Goal: Task Accomplishment & Management: Use online tool/utility

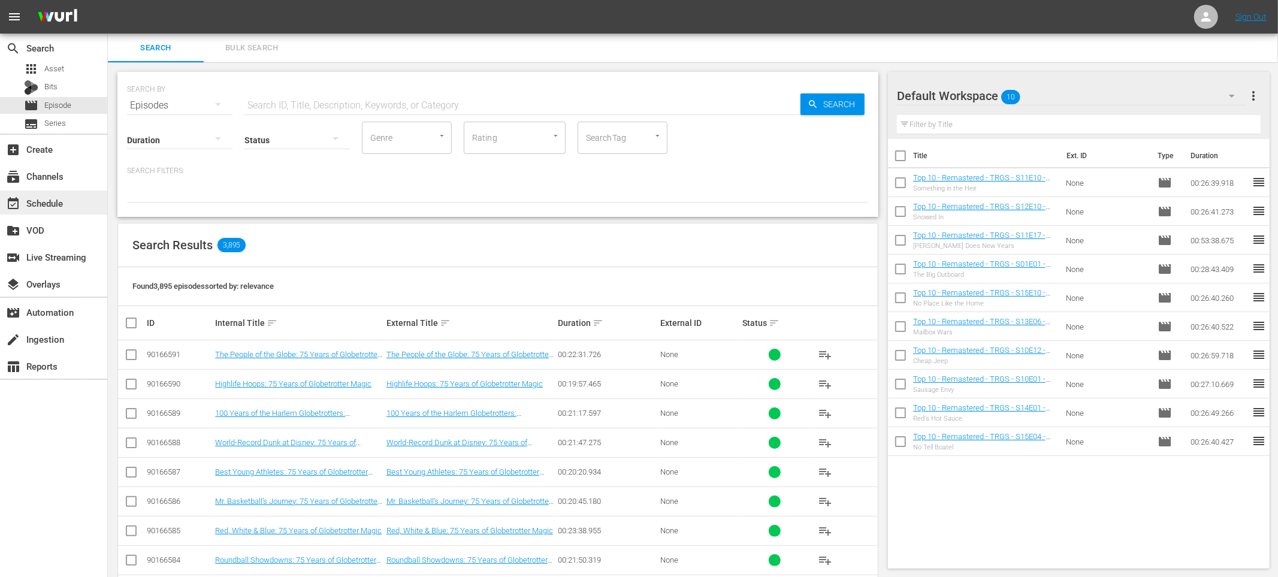
click at [89, 207] on div "event_available Schedule" at bounding box center [53, 203] width 107 height 24
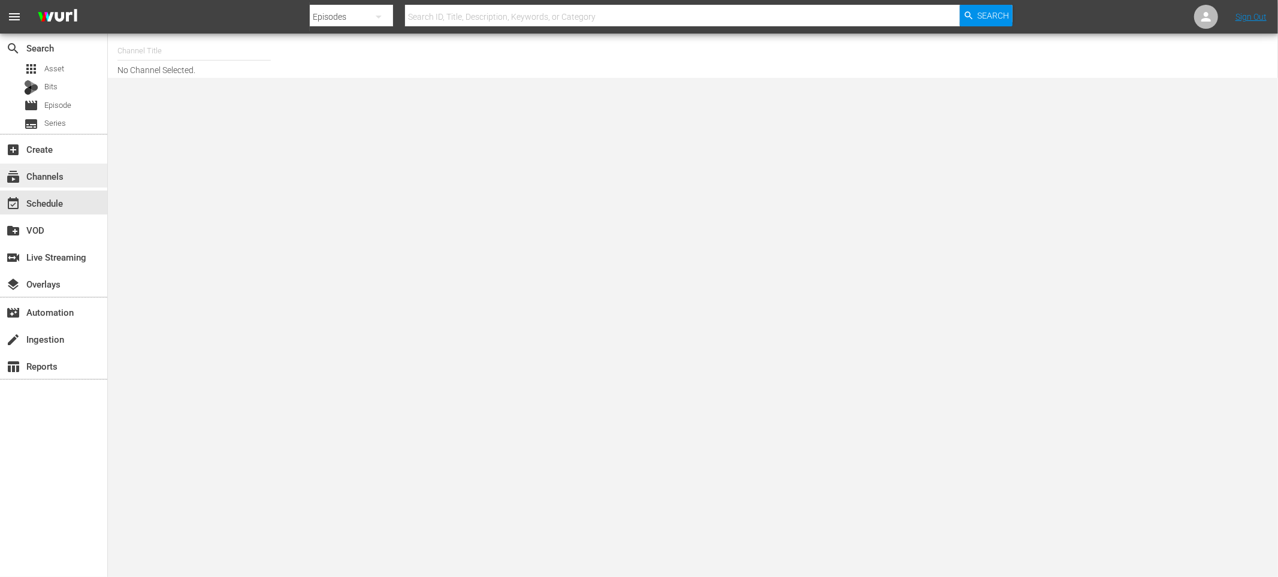
click at [65, 177] on div "subscriptions Channels" at bounding box center [33, 174] width 67 height 11
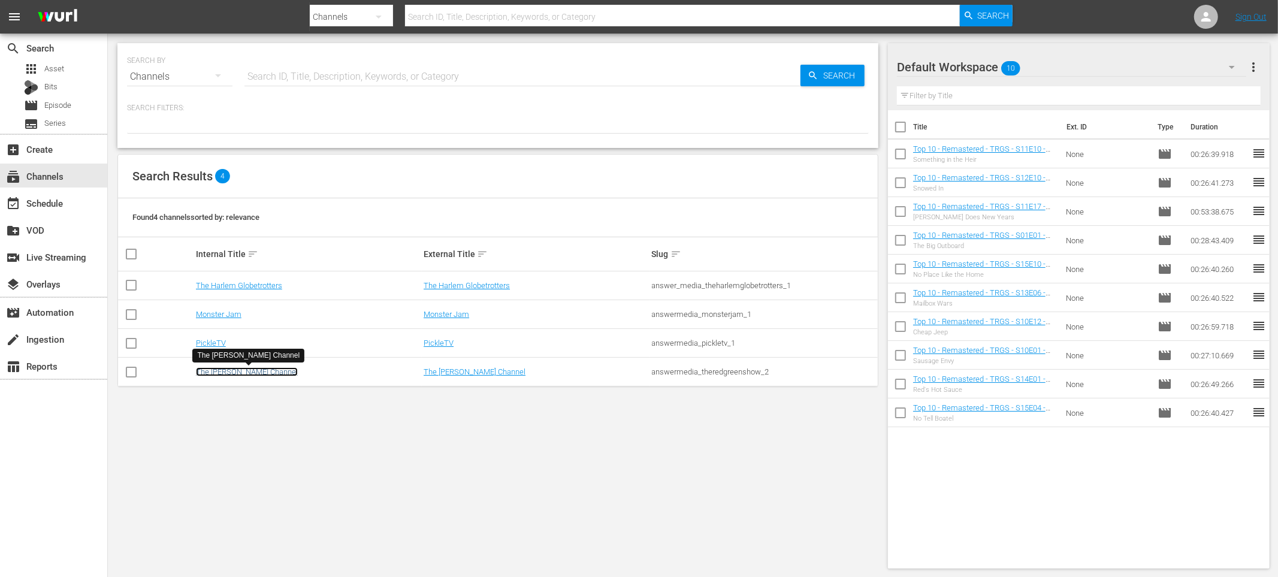
click at [254, 372] on link "The Red Green Channel" at bounding box center [247, 371] width 102 height 9
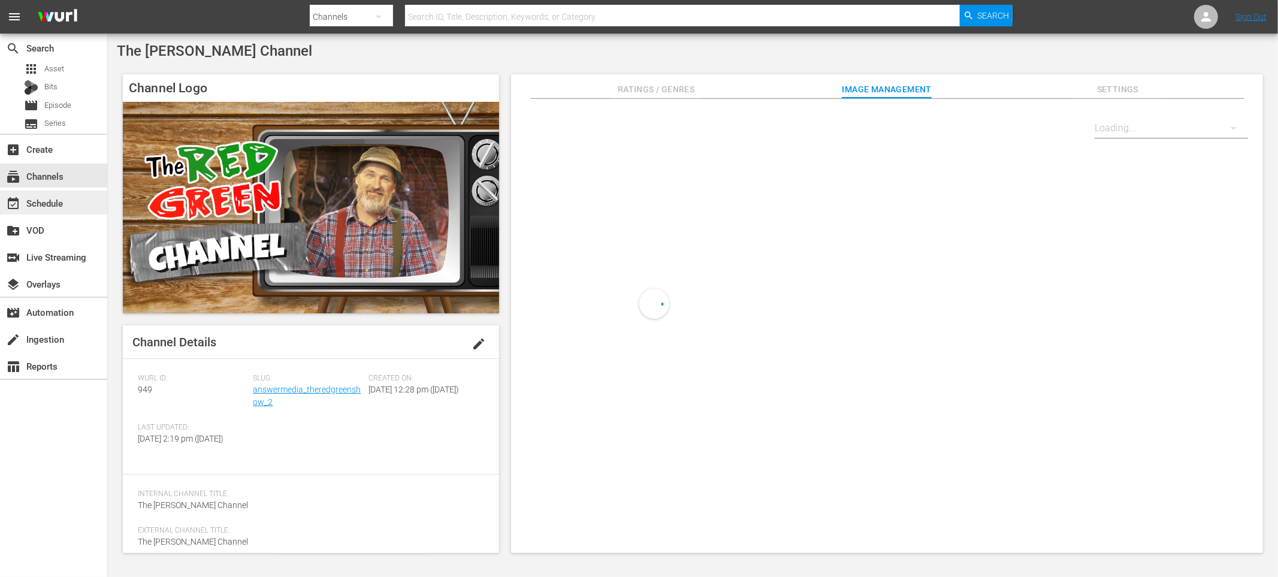
click at [68, 207] on div "event_available Schedule" at bounding box center [53, 203] width 107 height 24
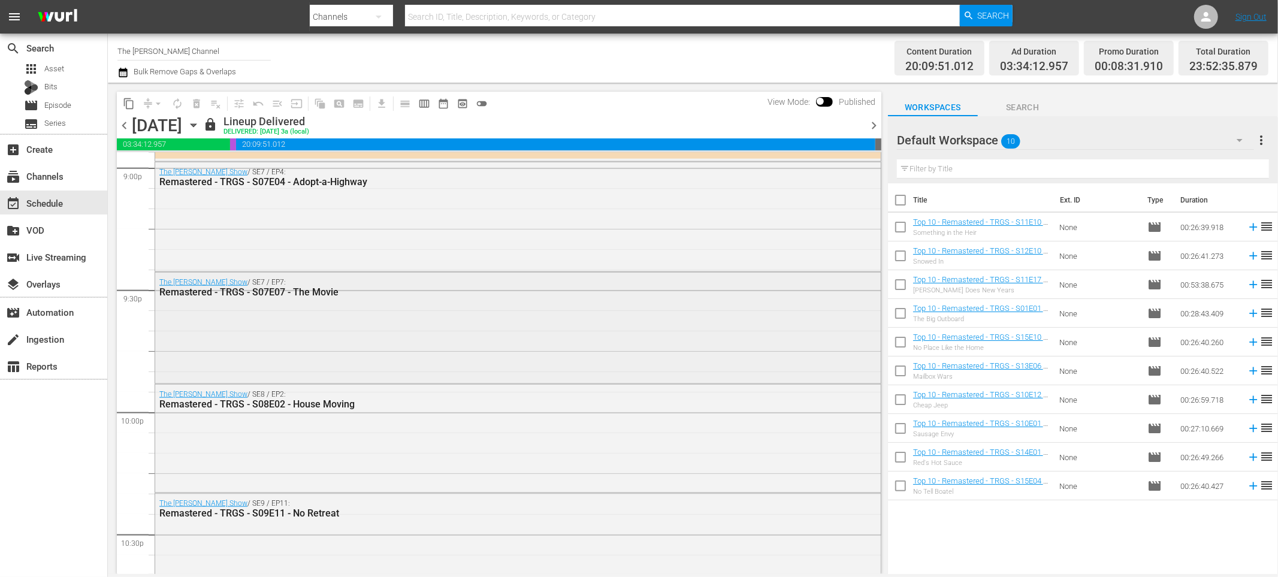
scroll to position [5122, 0]
click at [55, 68] on span "Asset" at bounding box center [54, 69] width 20 height 12
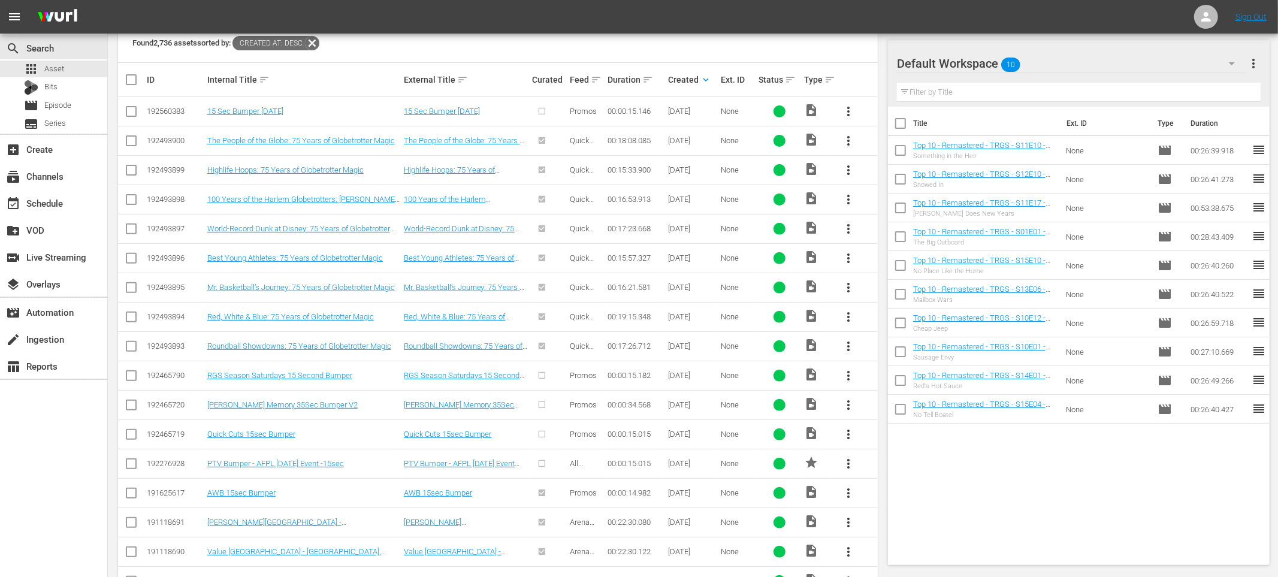
scroll to position [272, 0]
click at [310, 405] on link "Edgar Montrose Memory 35Sec Bumper V2" at bounding box center [282, 404] width 150 height 9
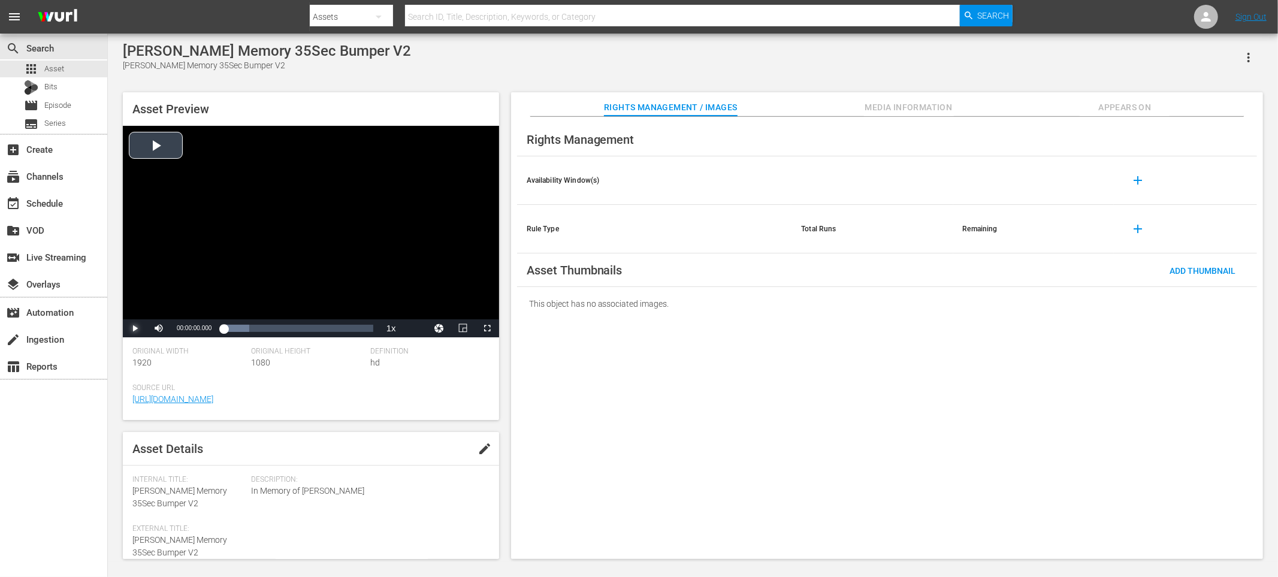
click at [135, 328] on span "Video Player" at bounding box center [135, 328] width 0 height 0
click at [510, 85] on div "Edgar Montrose Memory 35Sec Bumper V2 Edgar Montrose Memory 35Sec Bumper V2 Ass…" at bounding box center [693, 298] width 1153 height 511
drag, startPoint x: 492, startPoint y: 61, endPoint x: 479, endPoint y: 64, distance: 13.5
click at [492, 61] on div "Edgar Montrose Memory 35Sec Bumper V2 Edgar Montrose Memory 35Sec Bumper V2" at bounding box center [693, 57] width 1141 height 29
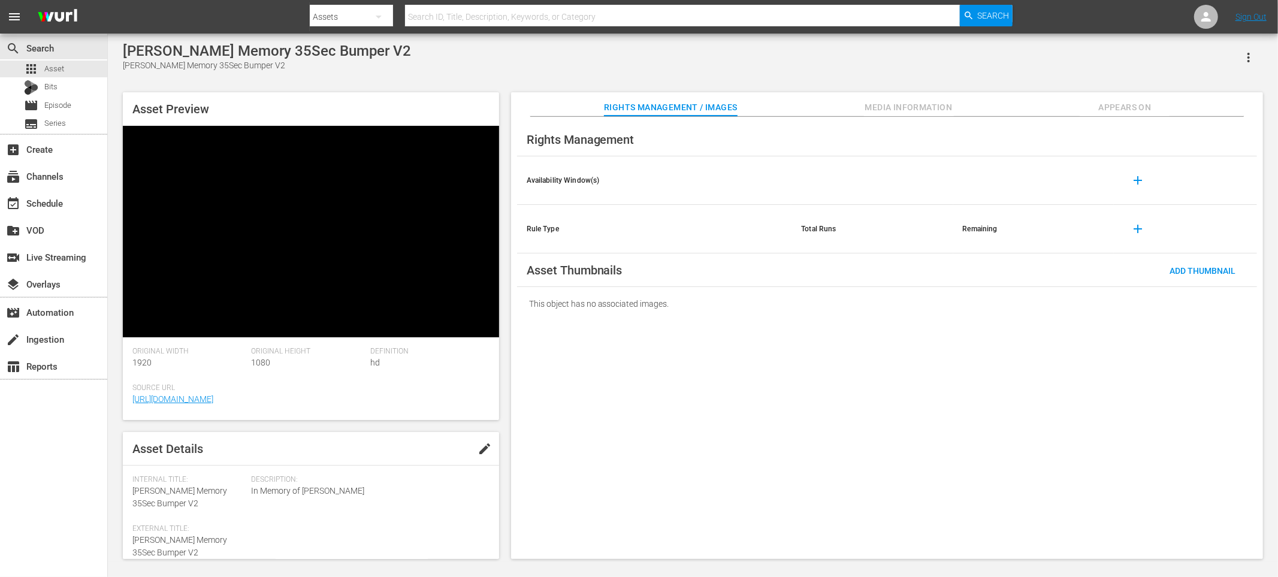
click at [459, 61] on div "Edgar Montrose Memory 35Sec Bumper V2 Edgar Montrose Memory 35Sec Bumper V2" at bounding box center [693, 57] width 1141 height 29
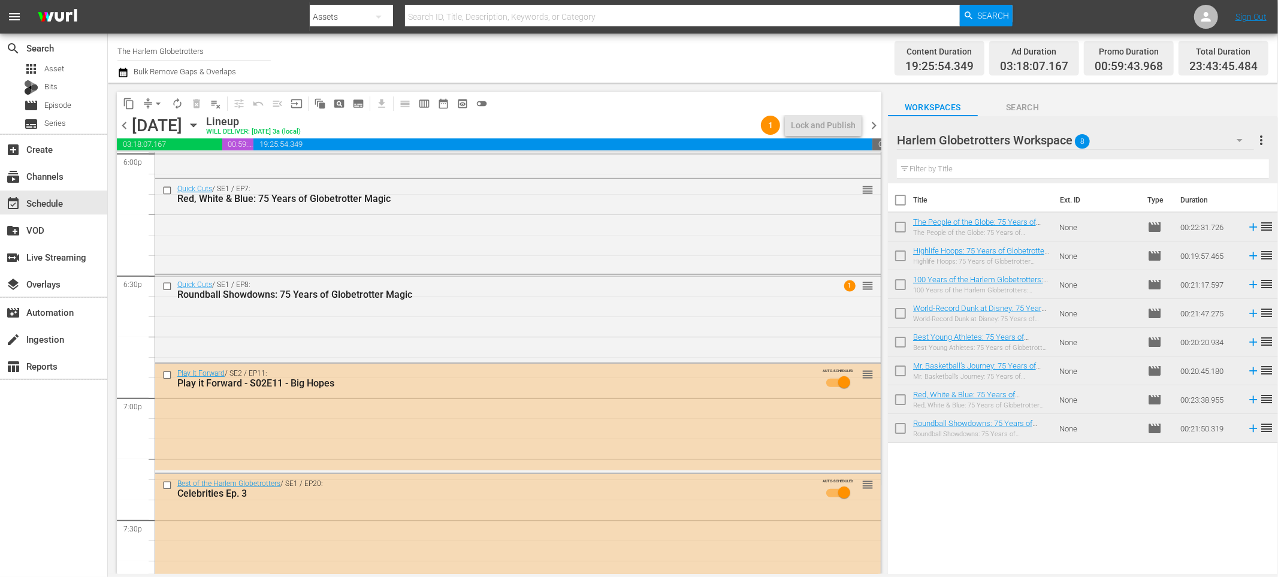
scroll to position [4401, 0]
click at [60, 102] on span "Episode" at bounding box center [57, 105] width 27 height 12
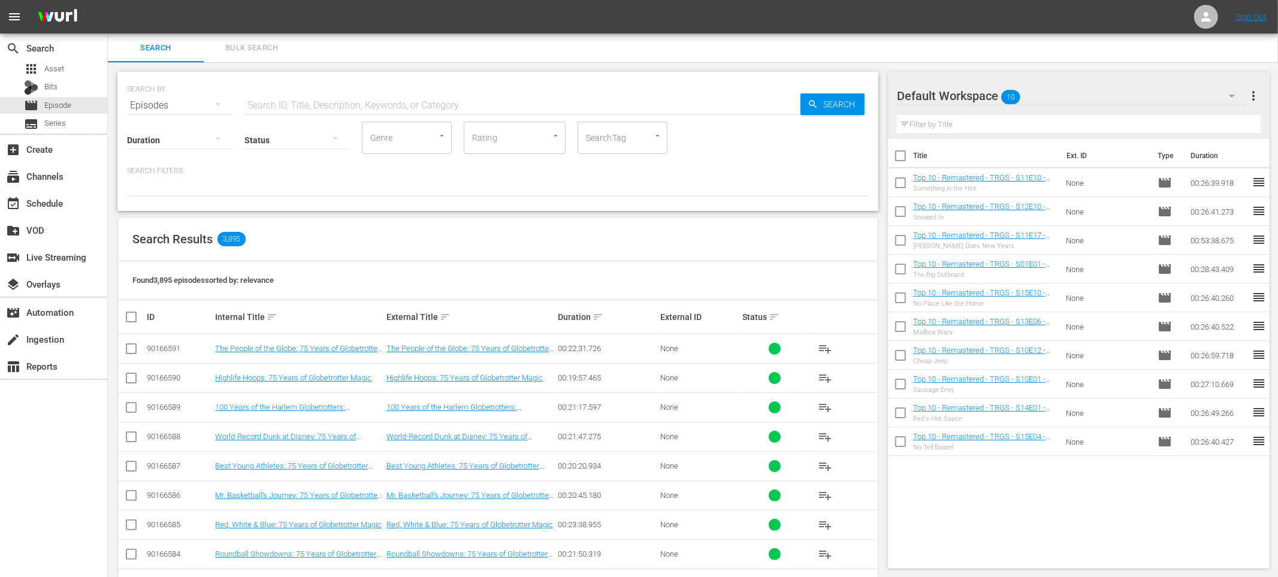
click at [422, 206] on div "SEARCH BY Search By Episodes Search ID, Title, Description, Keywords, or Catego…" at bounding box center [497, 141] width 761 height 139
click at [325, 107] on input "text" at bounding box center [523, 105] width 556 height 29
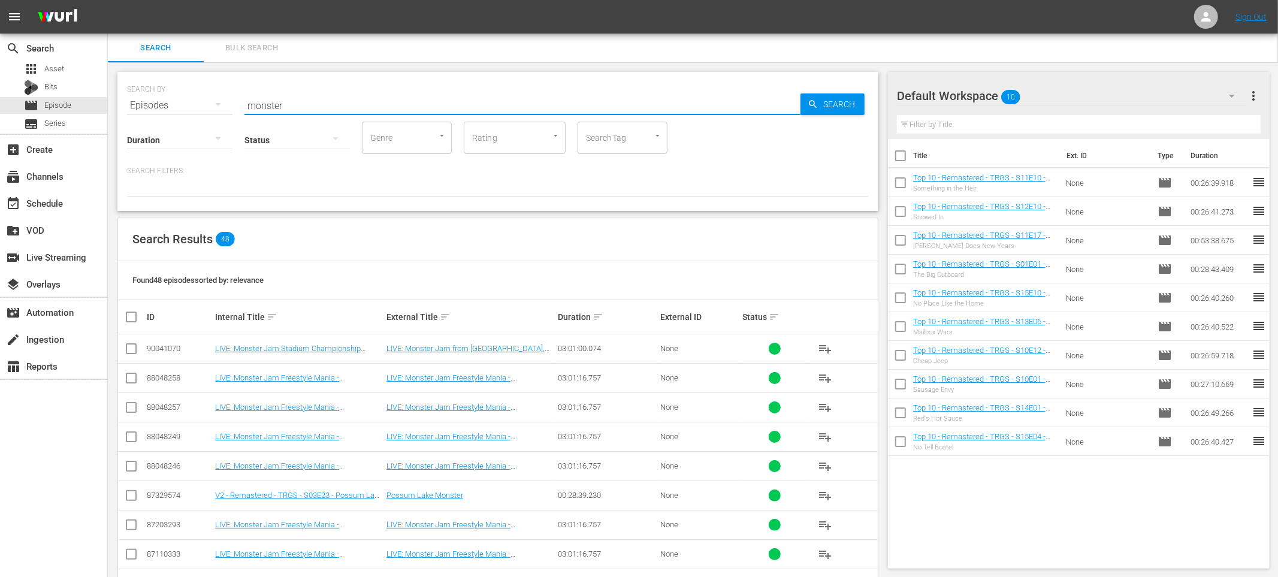
type input "monster"
click at [469, 207] on div "SEARCH BY Search By Episodes Search ID, Title, Description, Keywords, or Catego…" at bounding box center [497, 141] width 761 height 139
click at [474, 222] on div "Search Results 48" at bounding box center [498, 240] width 760 height 44
click at [517, 214] on div "SEARCH BY Search By Episodes Search ID, Title, Description, Keywords, or Catego…" at bounding box center [498, 517] width 780 height 910
click at [517, 201] on div "SEARCH BY Search By Episodes Search ID, Title, Description, Keywords, or Catego…" at bounding box center [497, 141] width 761 height 139
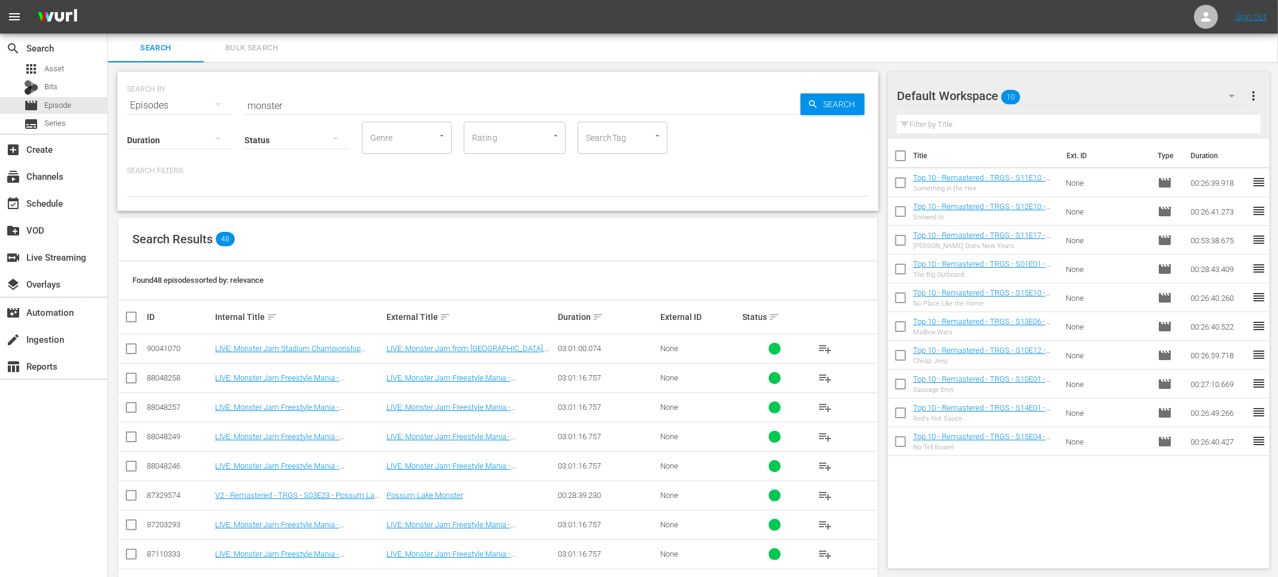
click at [518, 211] on div "SEARCH BY Search By Episodes Search ID, Title, Description, Keywords, or Catego…" at bounding box center [498, 517] width 780 height 910
click at [532, 267] on div "Found 48 episodes sorted by: relevance" at bounding box center [498, 280] width 760 height 39
click at [741, 217] on div "Search Results 48 Found 48 episodes sorted by: relevance ID Internal Title sort…" at bounding box center [497, 584] width 761 height 734
click at [383, 114] on hr at bounding box center [523, 114] width 556 height 1
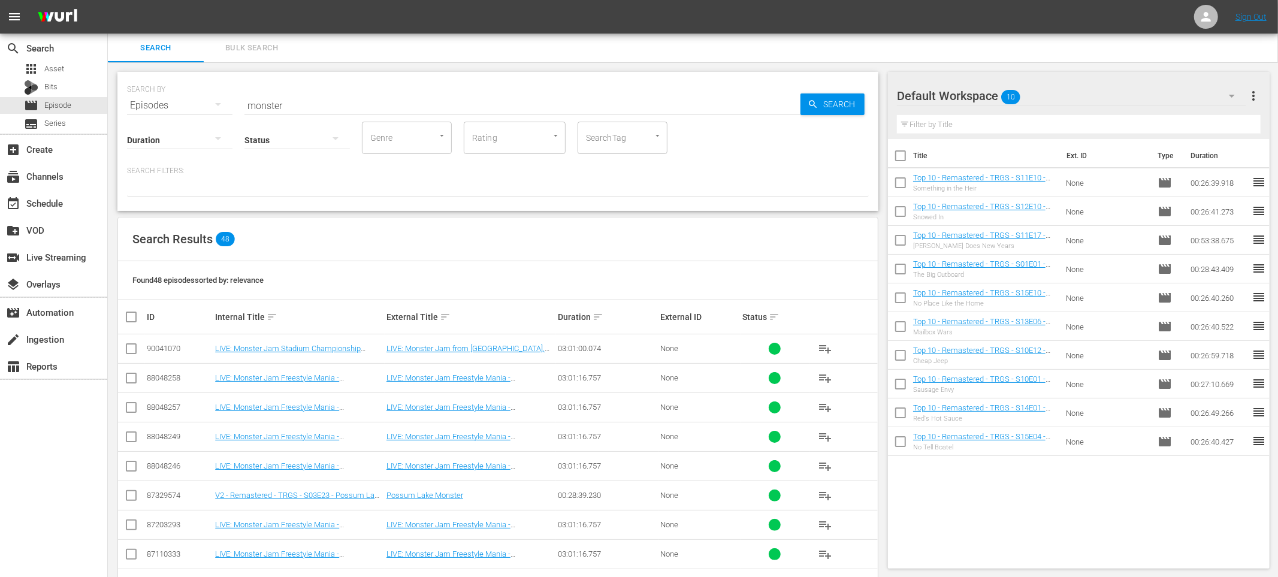
click at [379, 108] on input "monster" at bounding box center [523, 105] width 556 height 29
click at [619, 345] on div "03:01:00.074" at bounding box center [607, 347] width 99 height 9
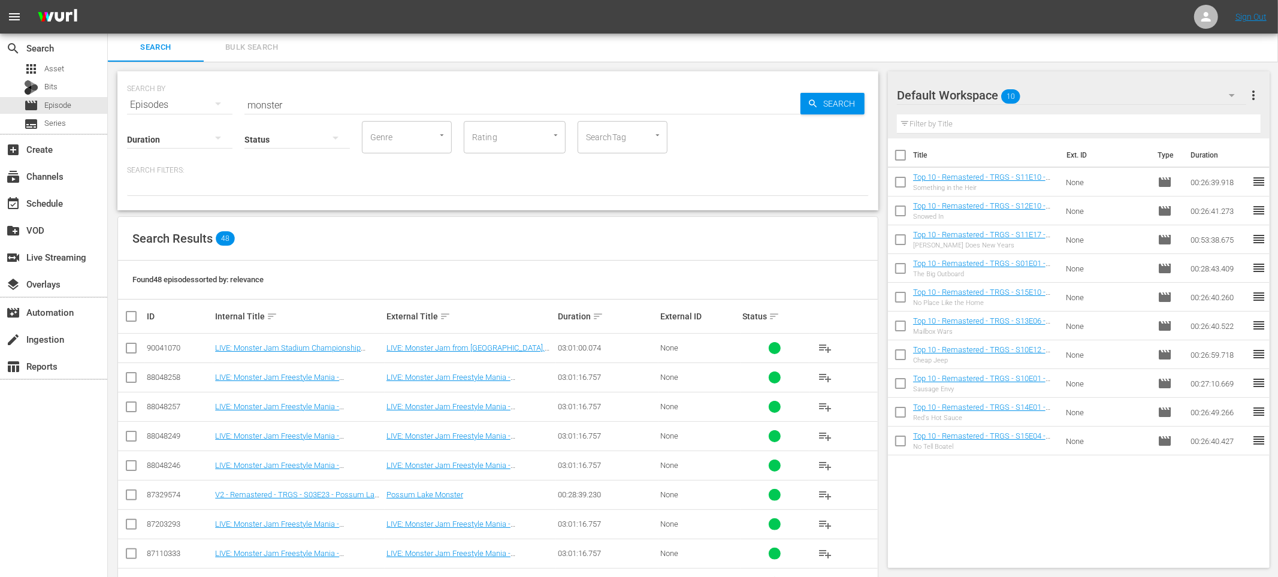
scroll to position [0, 0]
click at [596, 138] on input "SearchTag" at bounding box center [606, 138] width 46 height 22
click at [442, 102] on input "monster" at bounding box center [523, 105] width 556 height 29
click at [617, 140] on input "SearchTag" at bounding box center [606, 138] width 46 height 22
click at [626, 83] on div "SEARCH BY Search By Episodes Search ID, Title, Description, Keywords, or Catego…" at bounding box center [498, 98] width 742 height 43
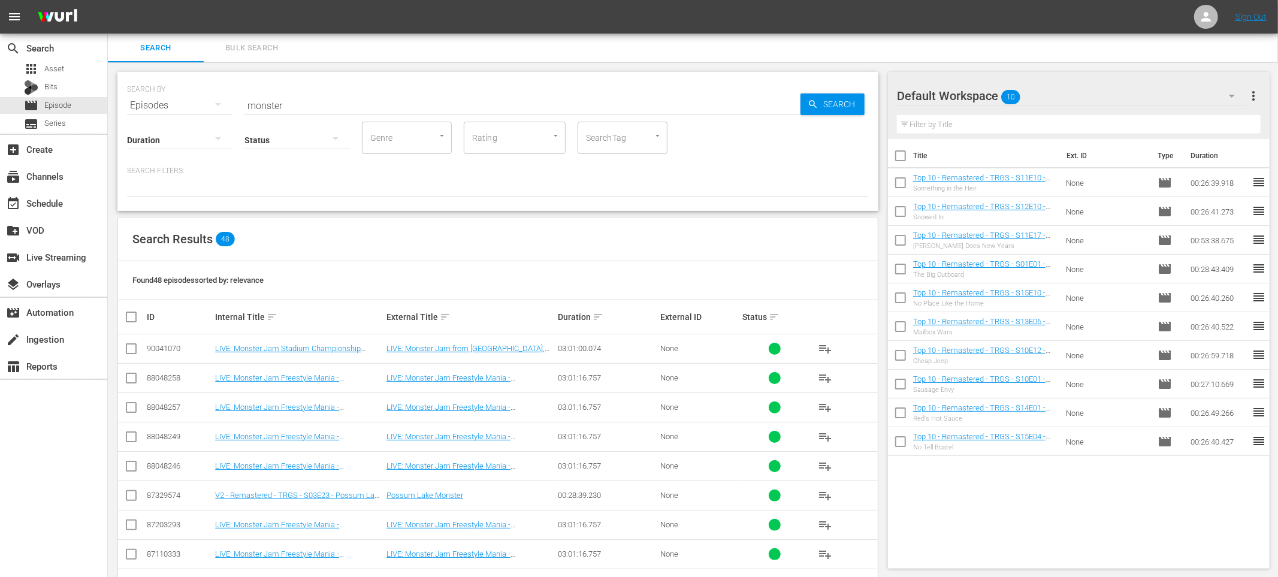
click at [285, 102] on input "monster" at bounding box center [523, 105] width 556 height 29
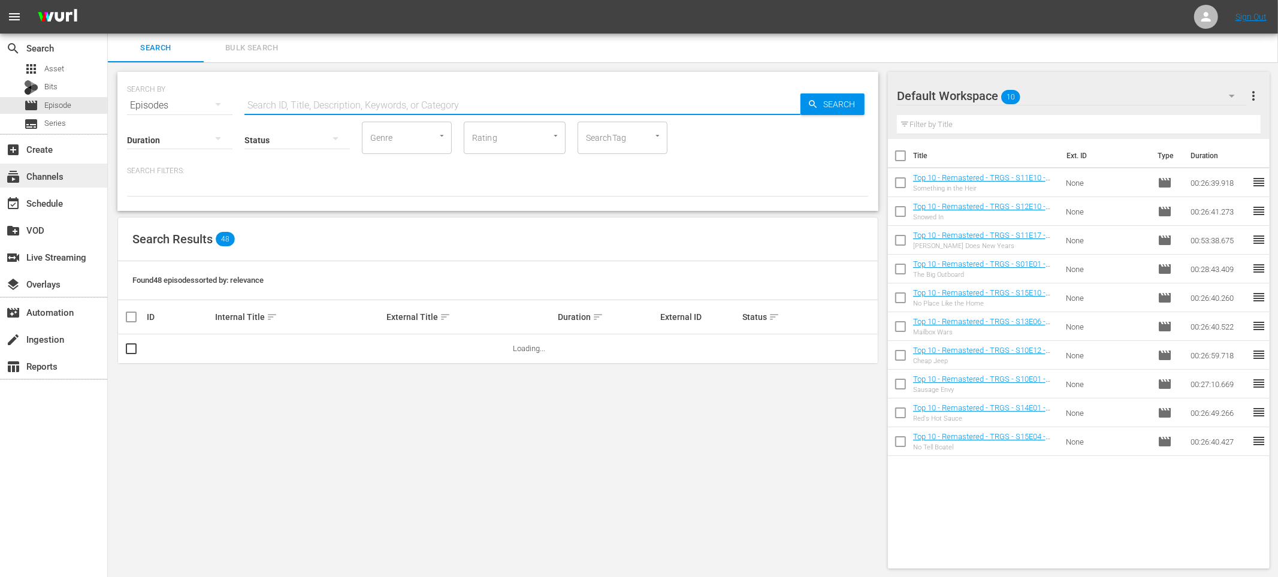
click at [58, 179] on div "subscriptions Channels" at bounding box center [33, 174] width 67 height 11
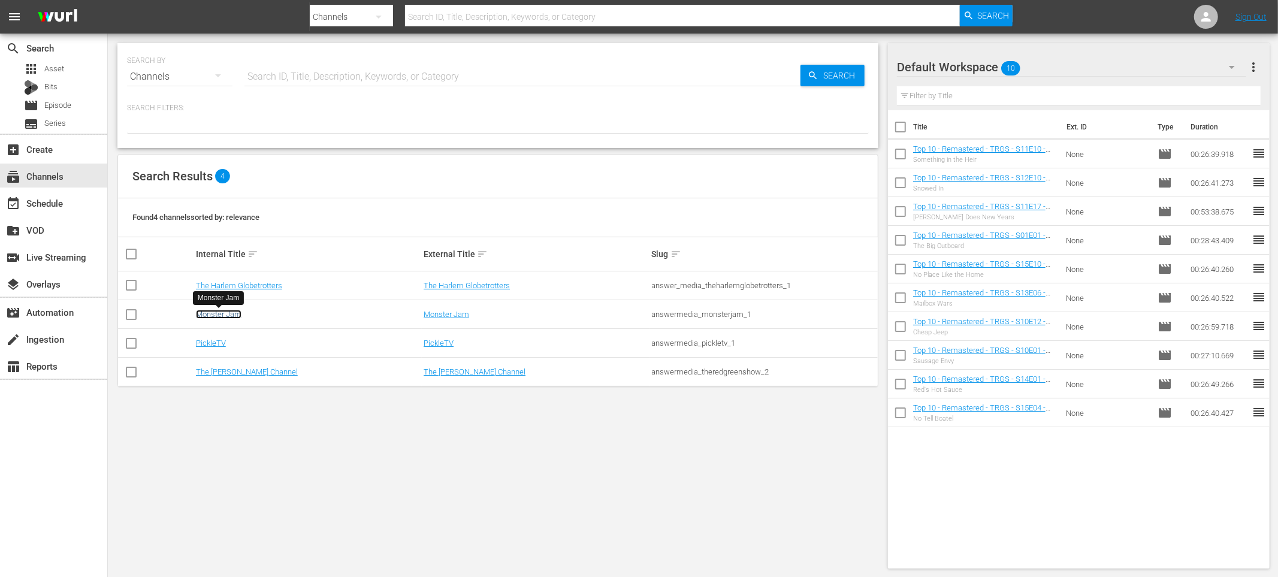
click at [229, 318] on link "Monster Jam" at bounding box center [219, 314] width 46 height 9
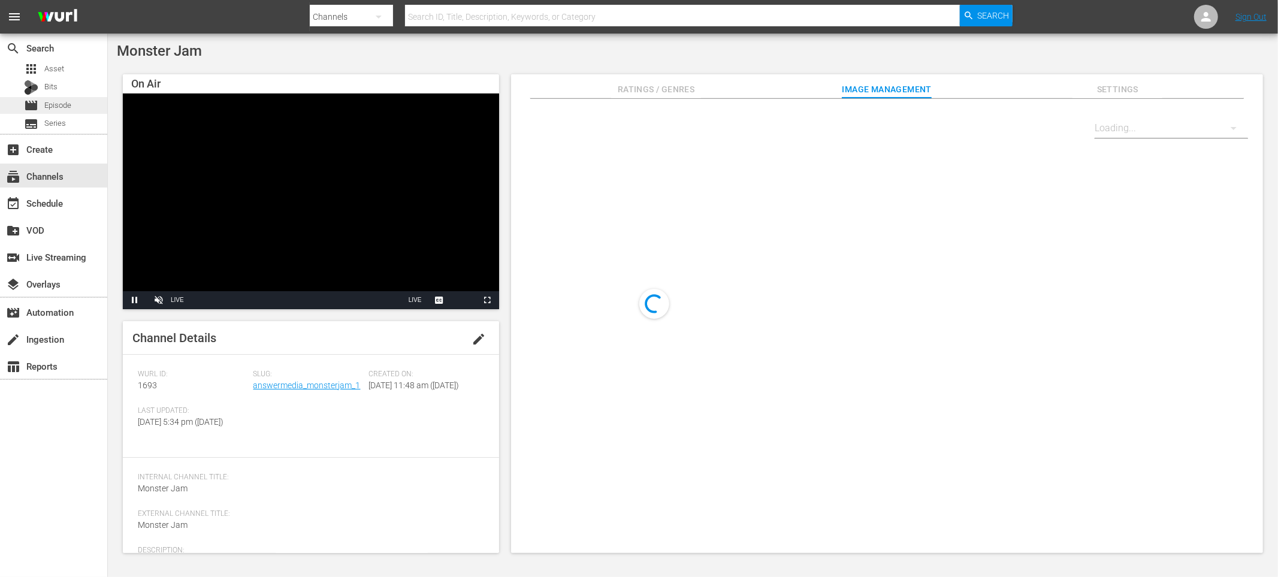
click at [76, 107] on div "movie Episode" at bounding box center [53, 105] width 107 height 17
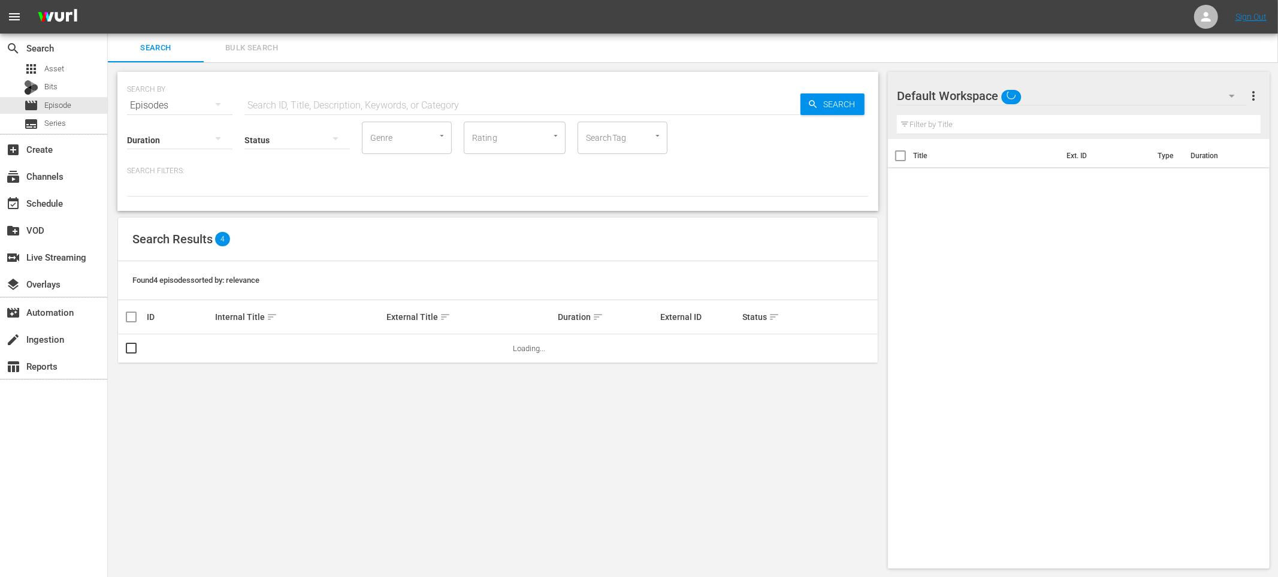
click at [617, 140] on input "SearchTag" at bounding box center [606, 138] width 46 height 22
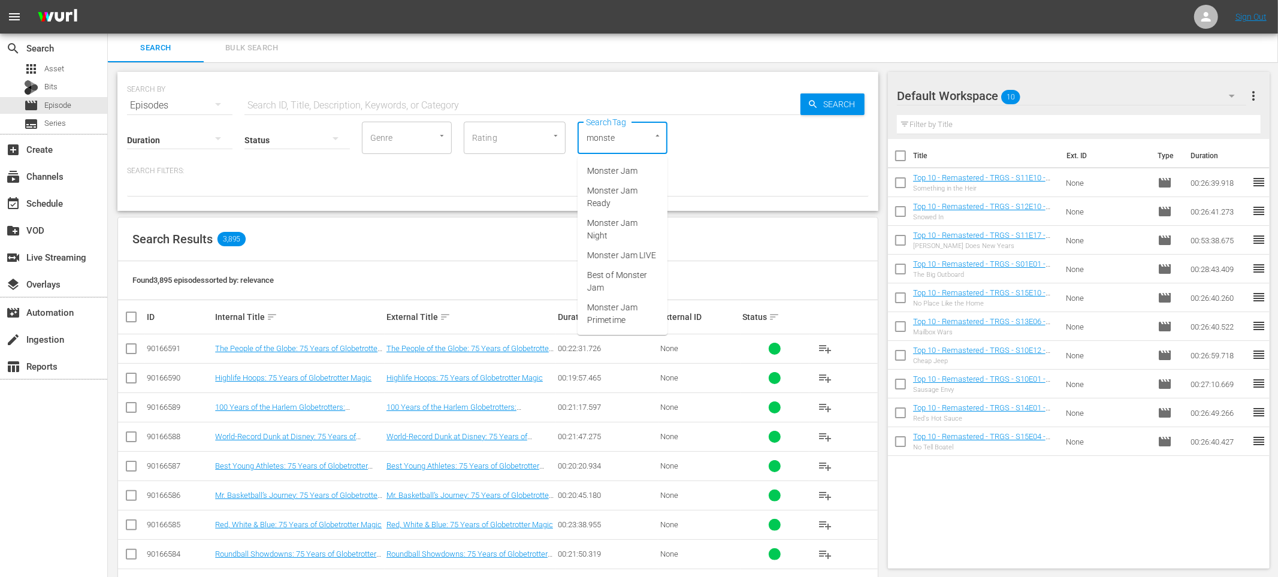
type input "monster"
click at [611, 191] on span "Monster Jam Ready" at bounding box center [622, 197] width 71 height 25
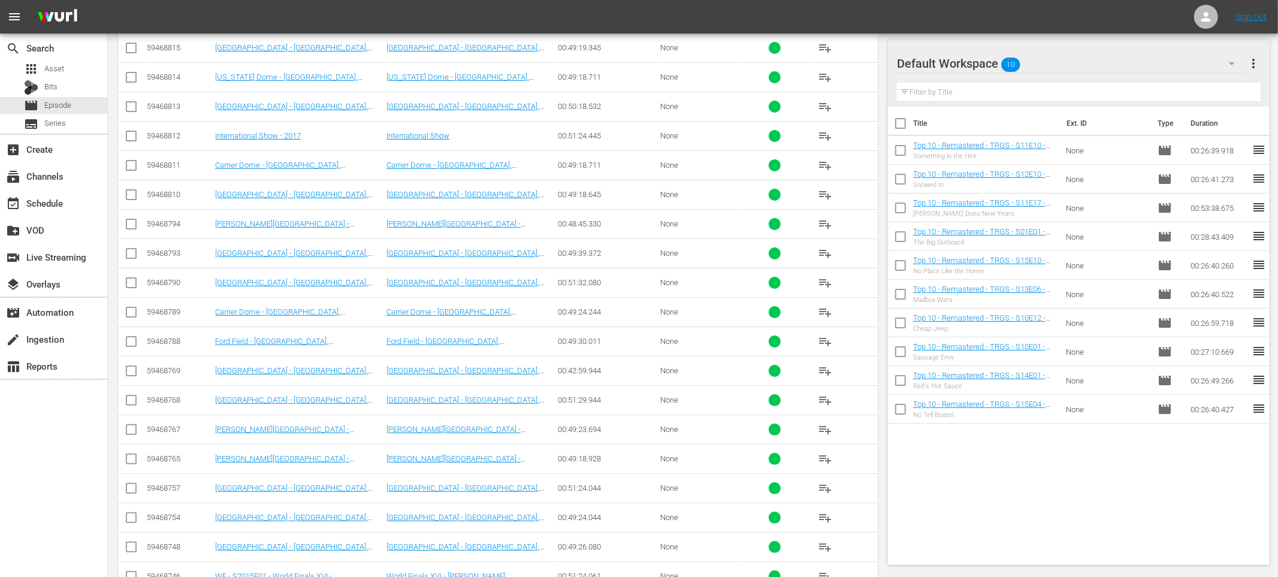
scroll to position [12167, 0]
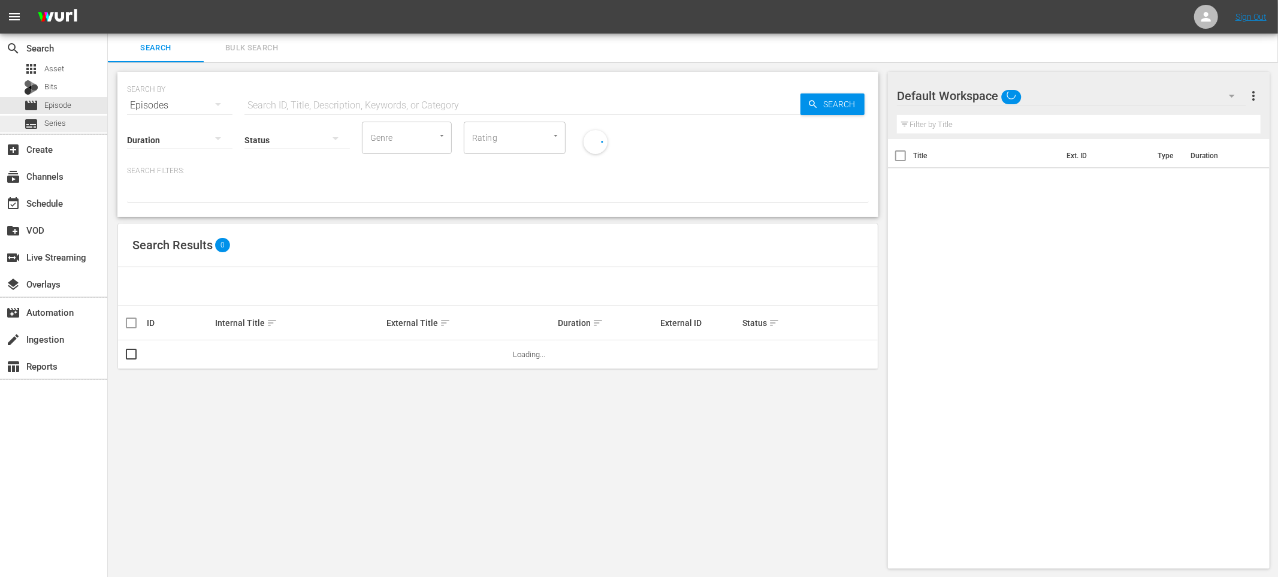
click at [56, 123] on span "Series" at bounding box center [55, 123] width 22 height 12
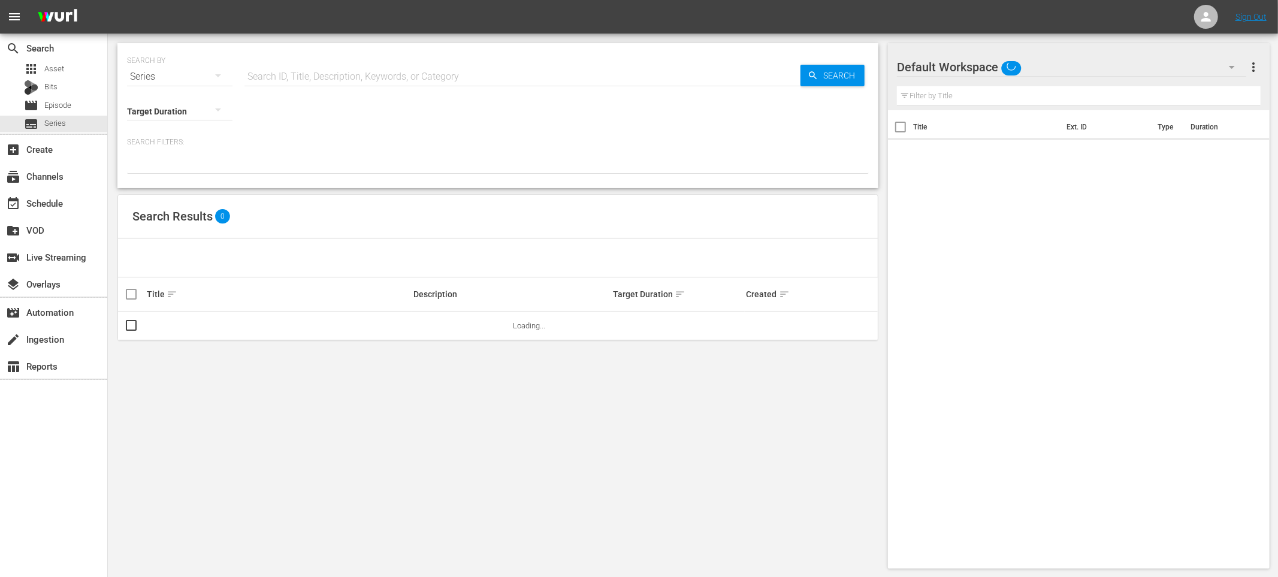
click at [269, 83] on input "text" at bounding box center [523, 76] width 556 height 29
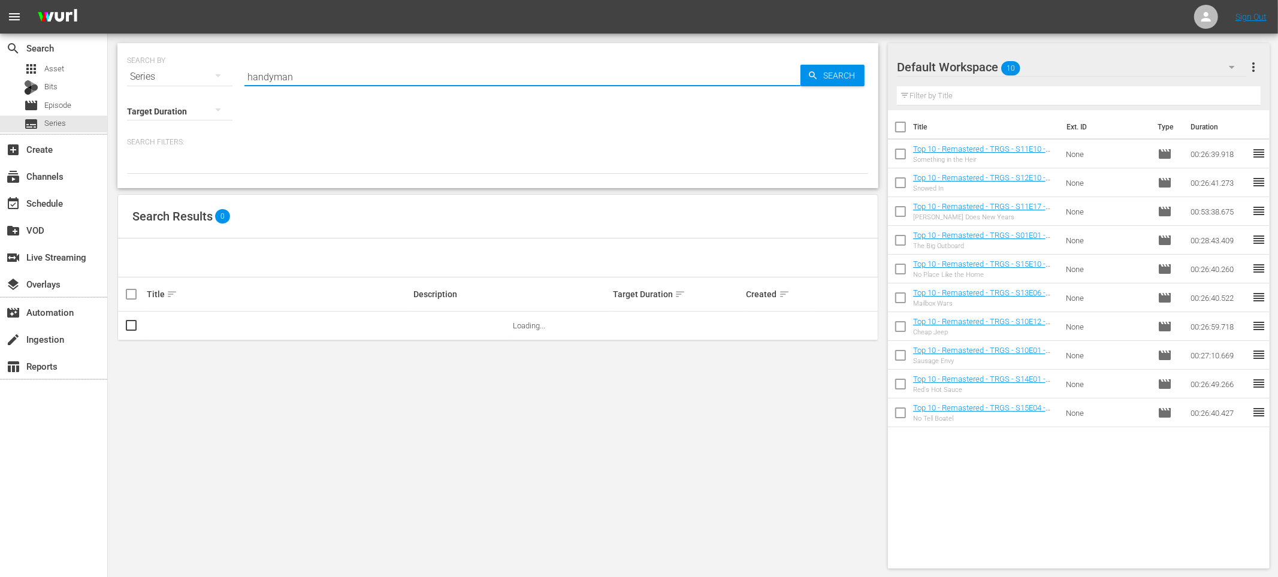
type input "handyman"
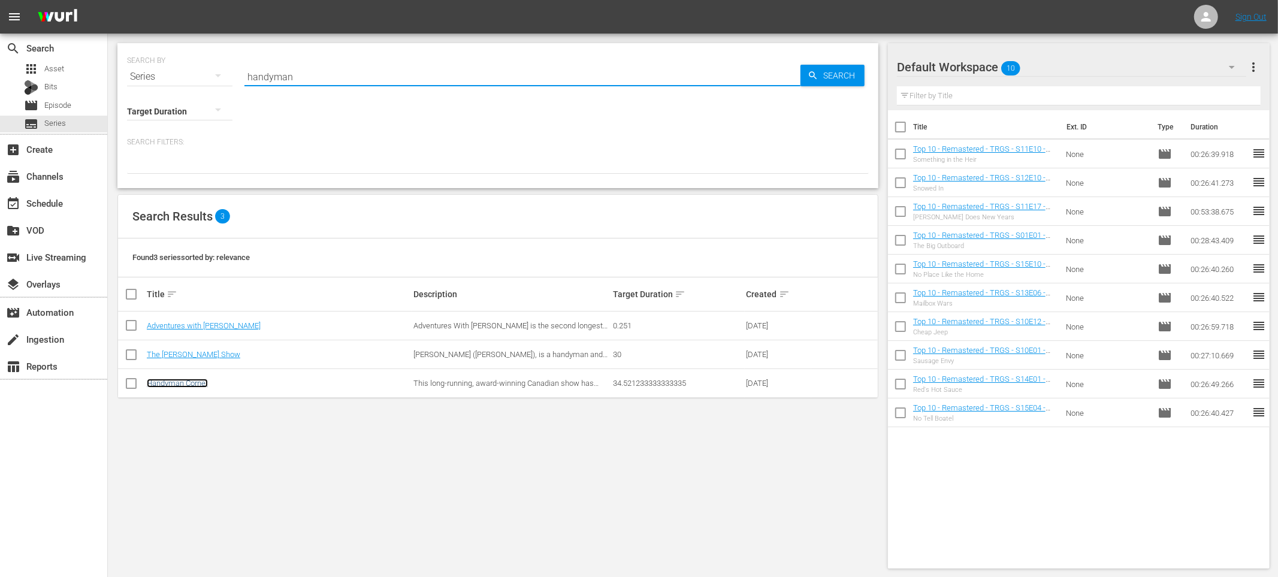
click at [171, 384] on link "Handyman Corner" at bounding box center [177, 383] width 61 height 9
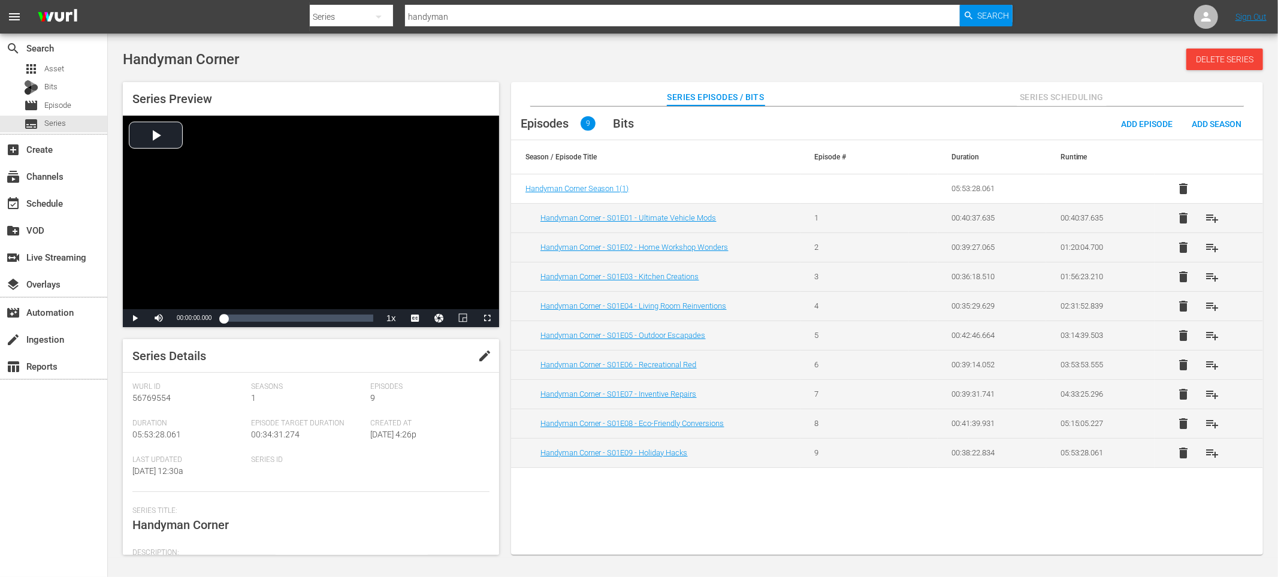
click at [401, 62] on div "Handyman Corner Delete Series" at bounding box center [693, 60] width 1141 height 22
click at [73, 126] on div "subtitles Series" at bounding box center [53, 124] width 107 height 17
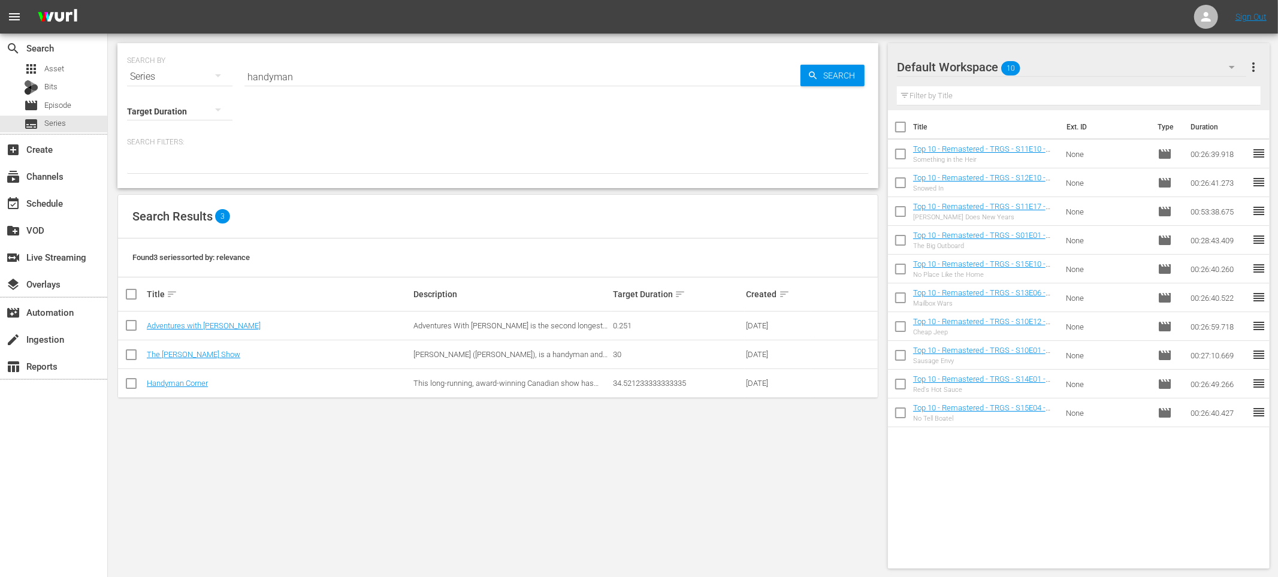
click at [310, 79] on input "handyman" at bounding box center [523, 76] width 556 height 29
click at [327, 79] on input "handyman" at bounding box center [523, 76] width 556 height 29
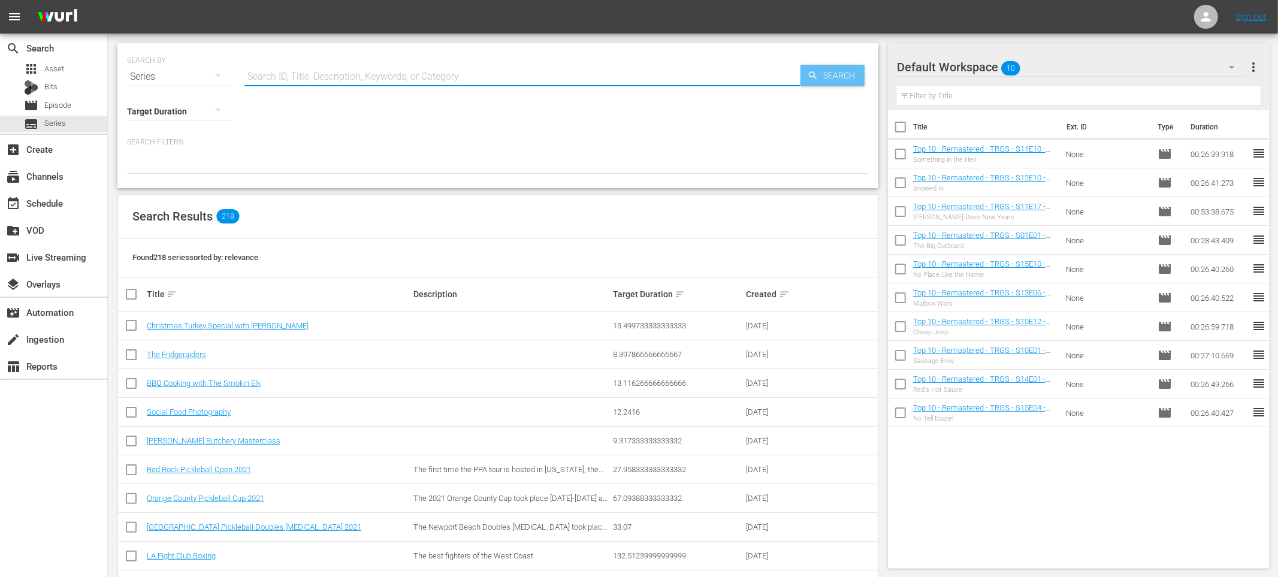
click at [839, 67] on span "Search" at bounding box center [842, 76] width 46 height 22
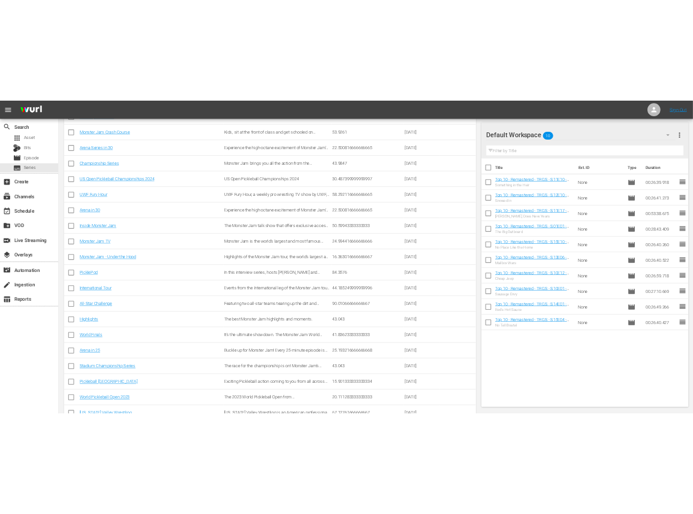
scroll to position [867, 0]
